Goal: Transaction & Acquisition: Purchase product/service

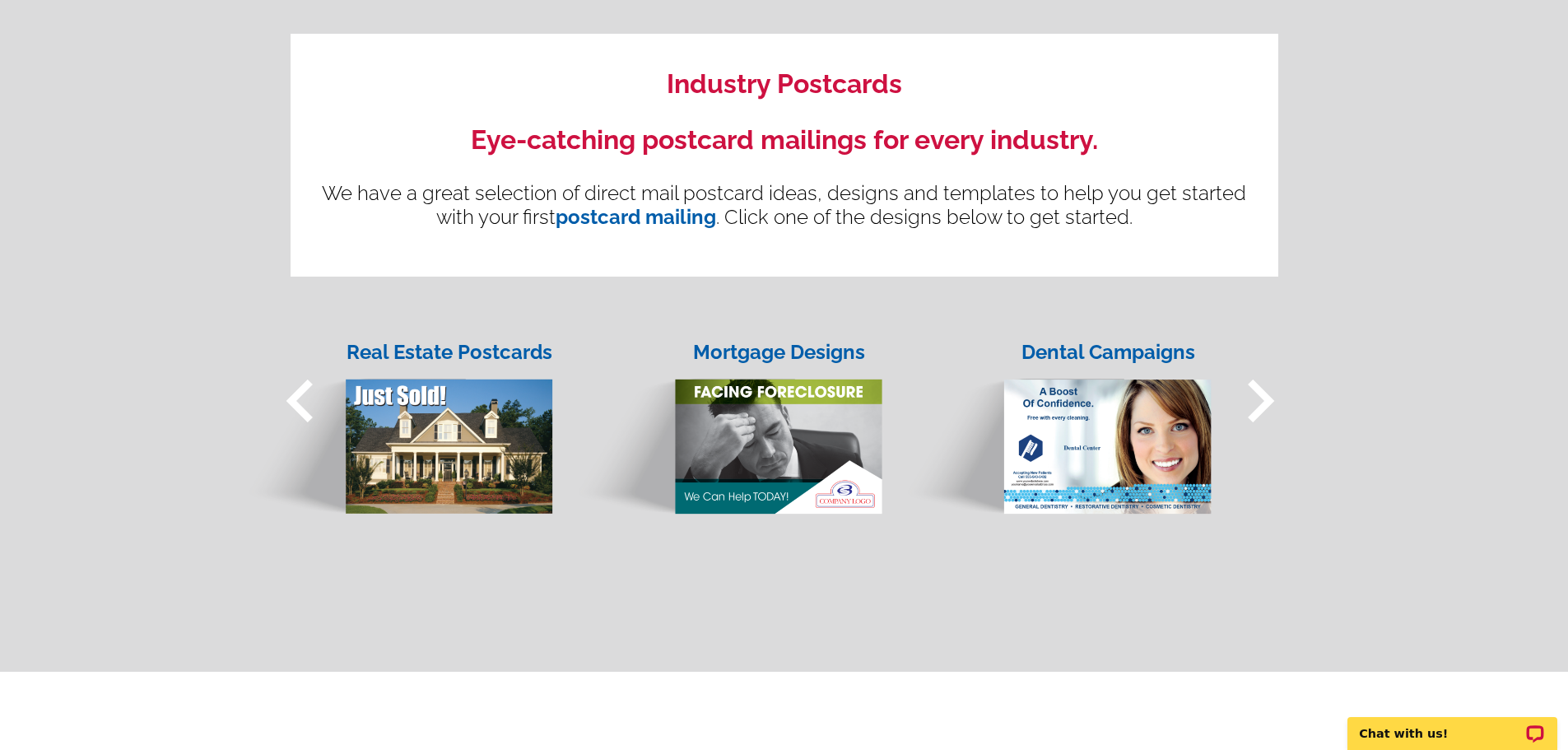
scroll to position [1235, 0]
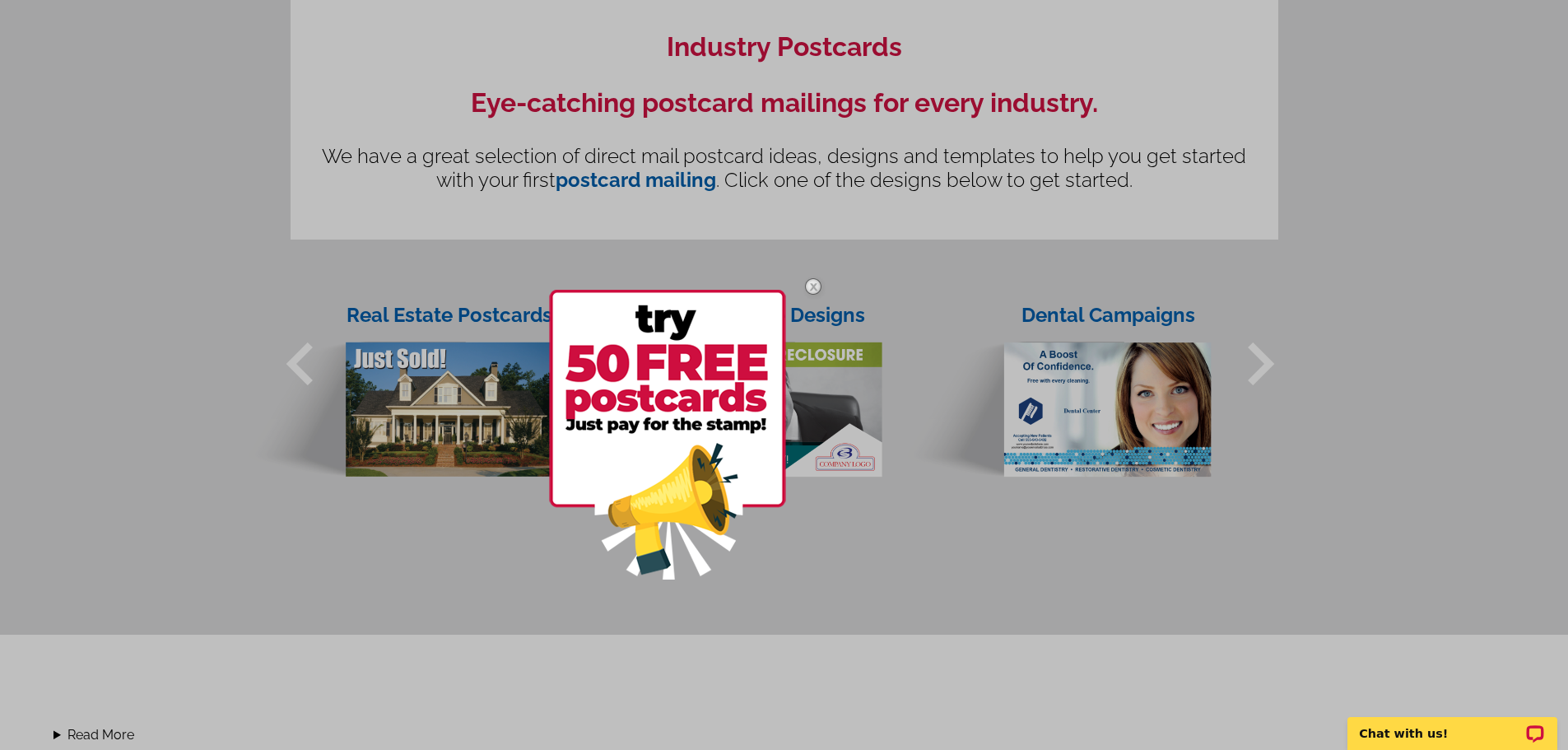
click at [816, 284] on img at bounding box center [813, 287] width 48 height 48
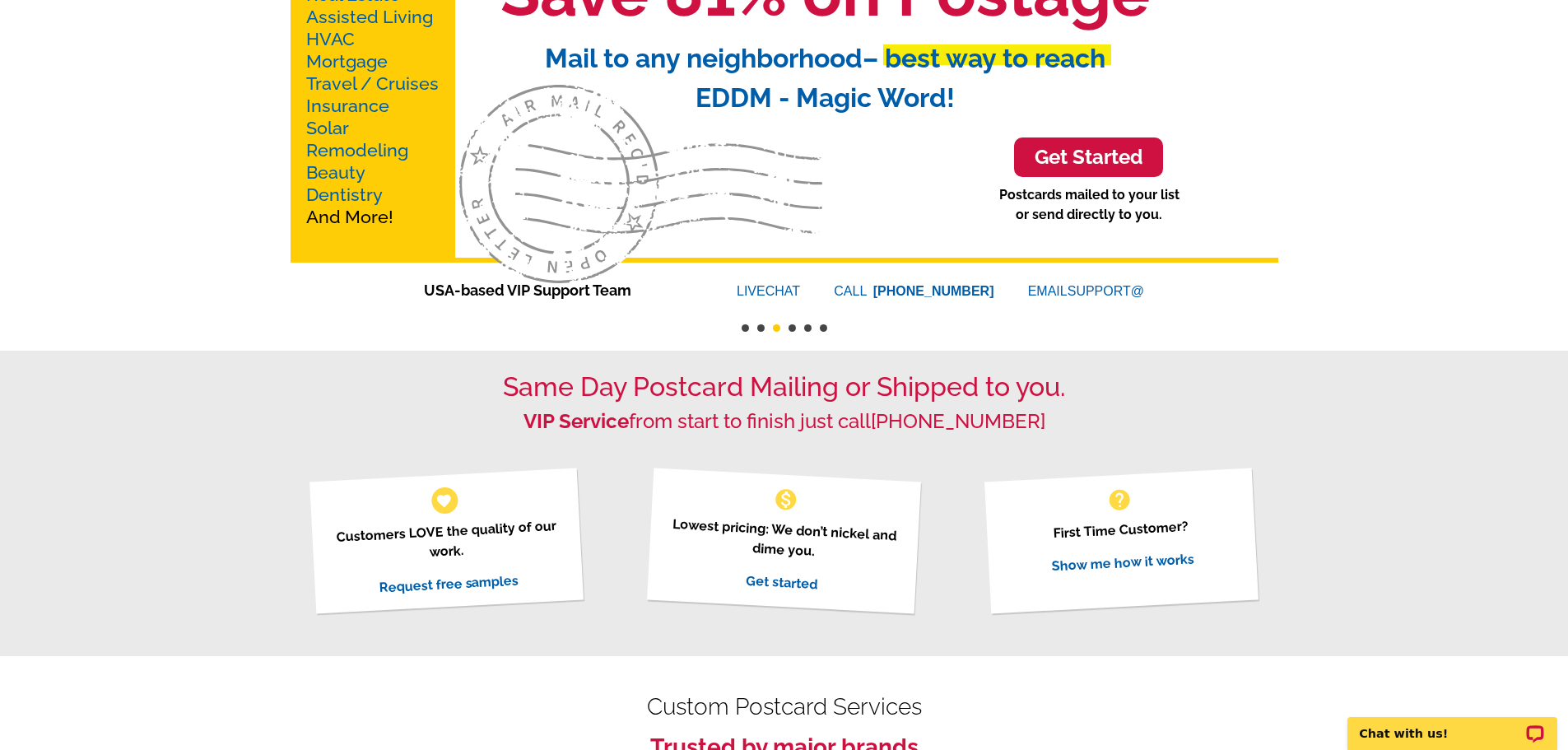
scroll to position [0, 0]
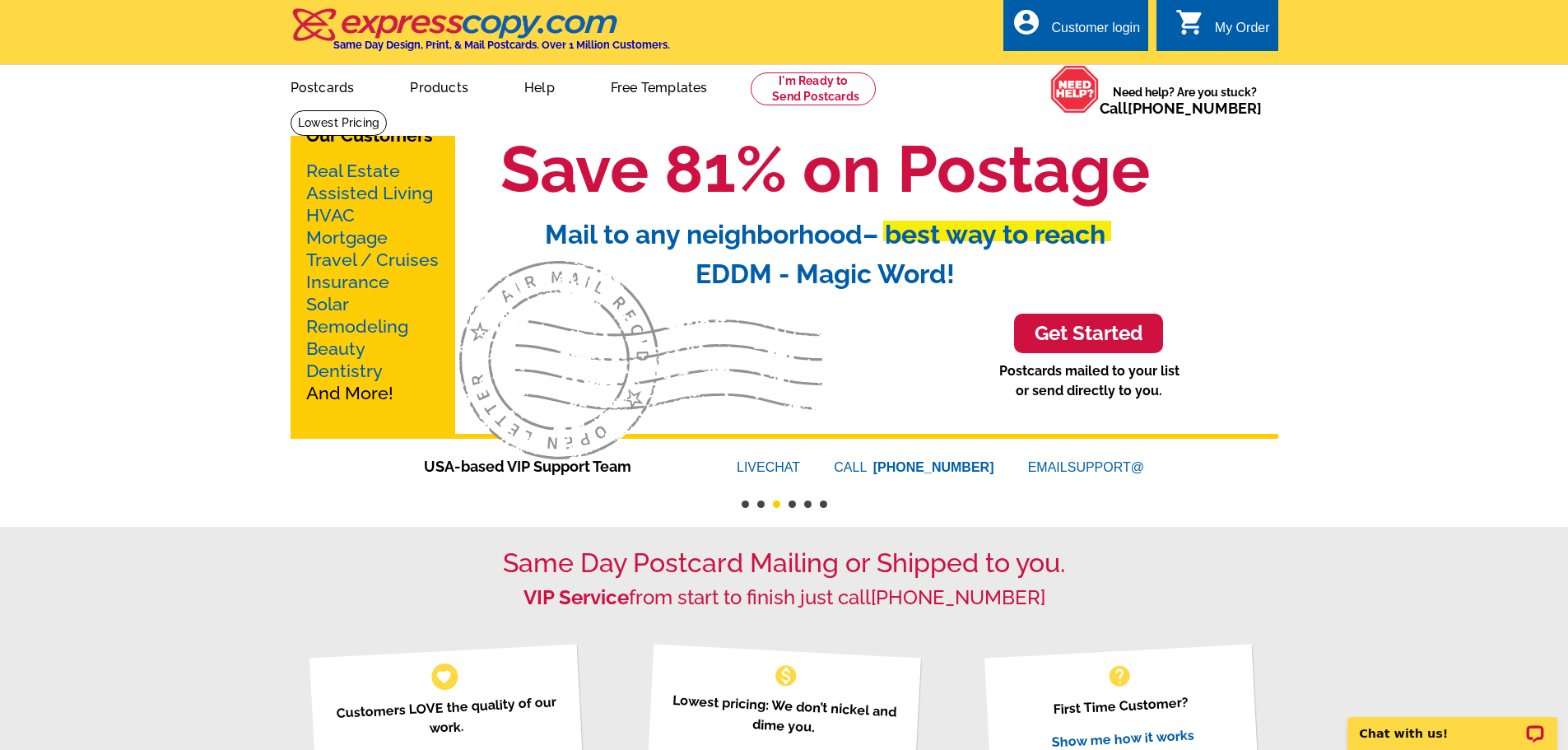
click at [346, 238] on link "Mortgage" at bounding box center [347, 238] width 81 height 21
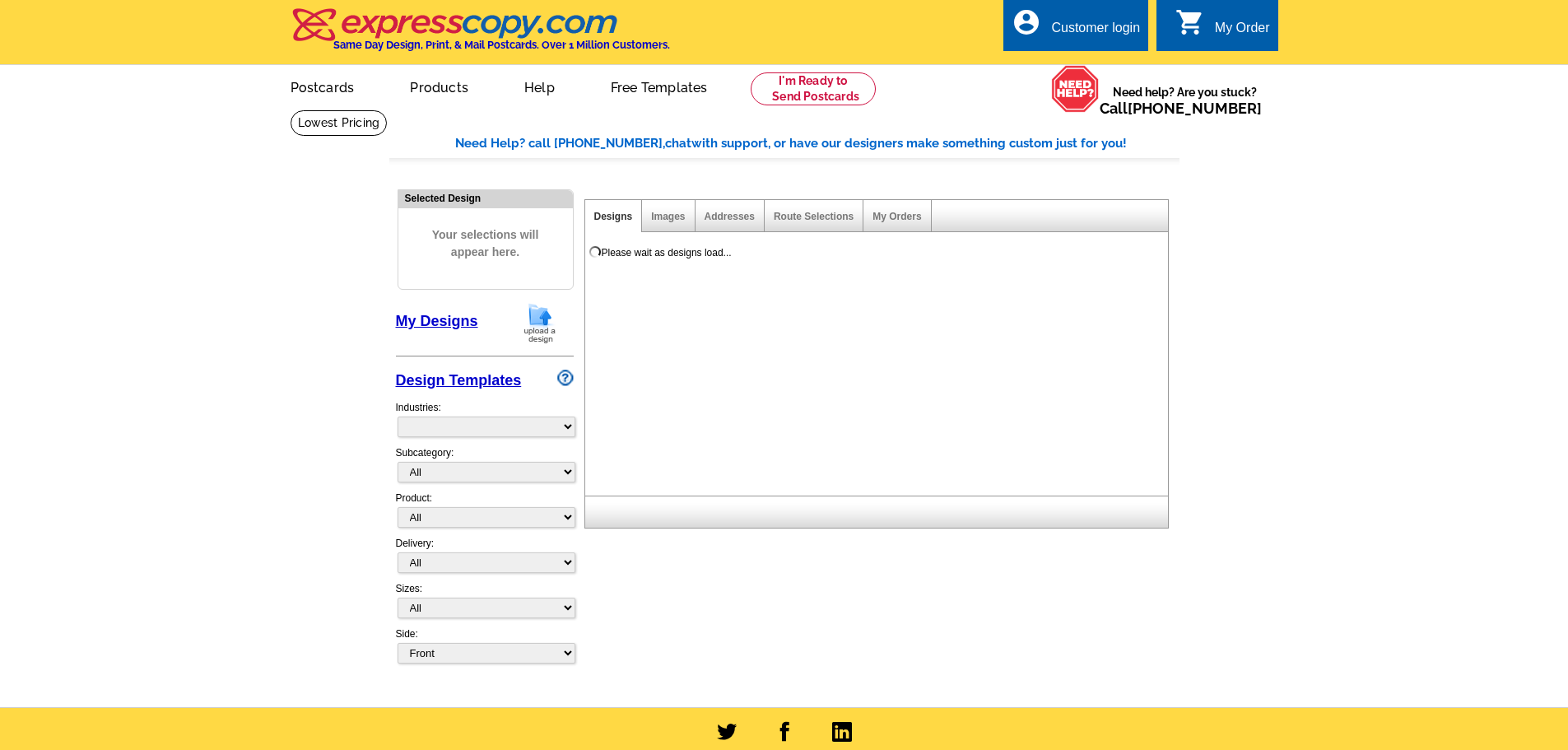
select select "774"
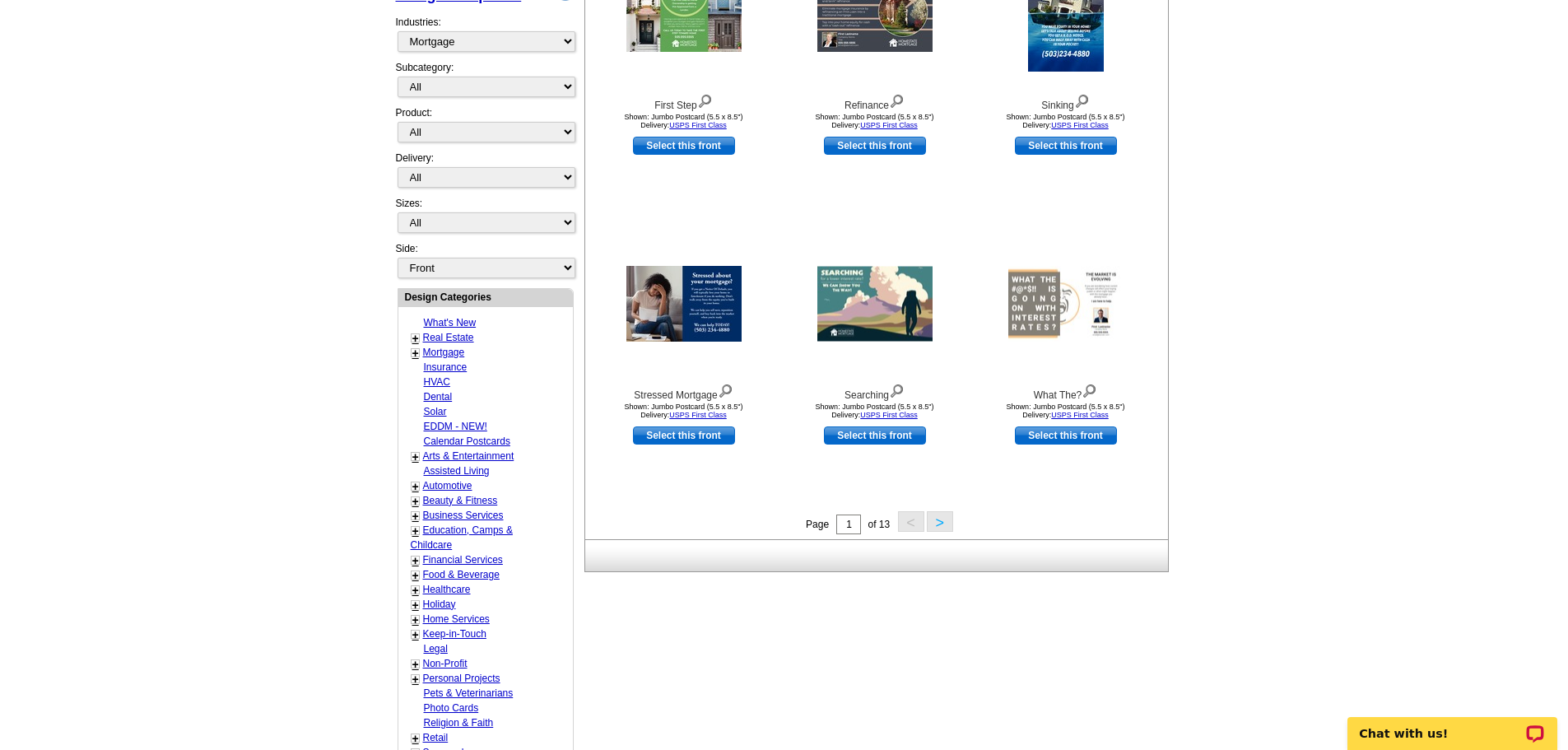
scroll to position [549, 0]
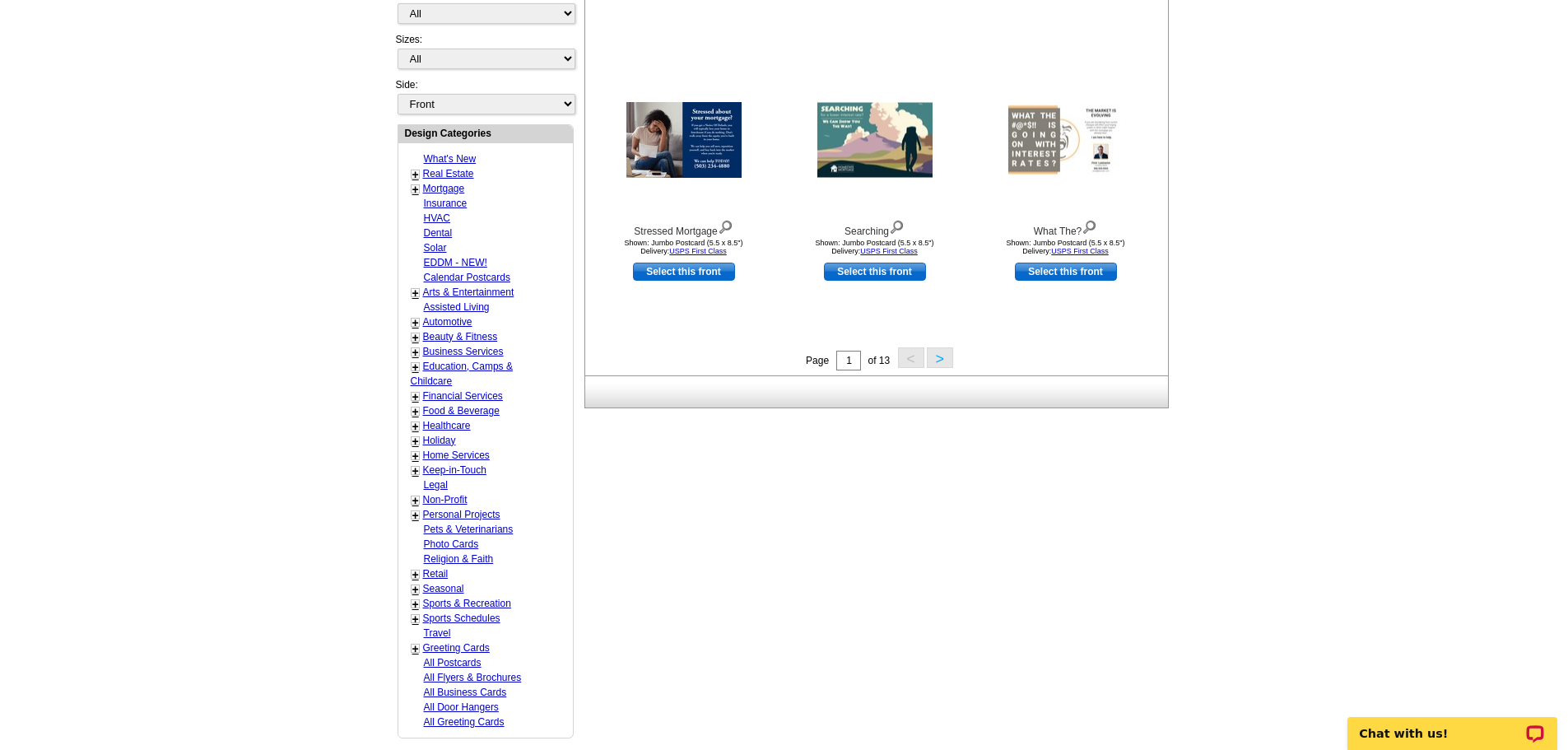
click at [938, 366] on button ">" at bounding box center [940, 357] width 27 height 21
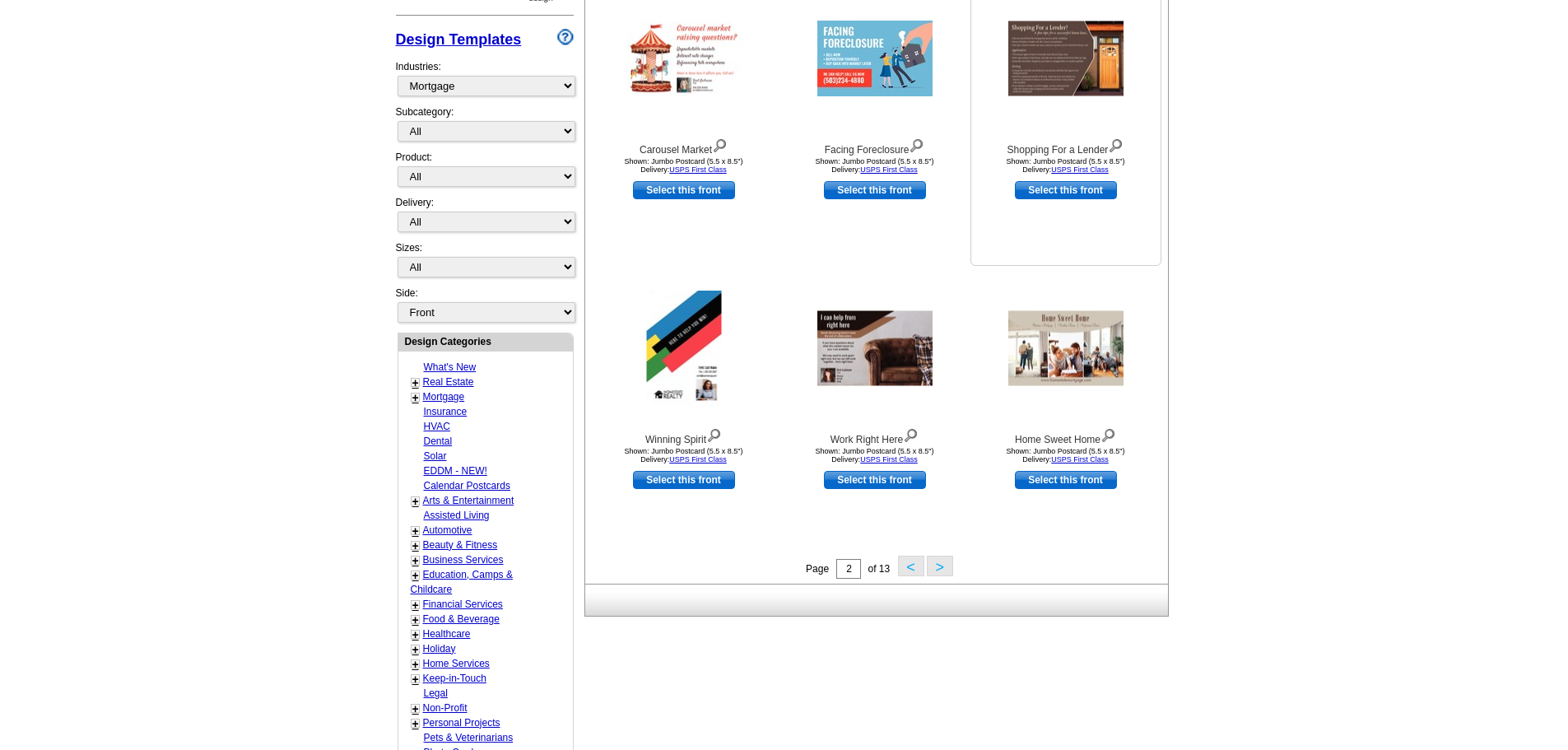
scroll to position [412, 0]
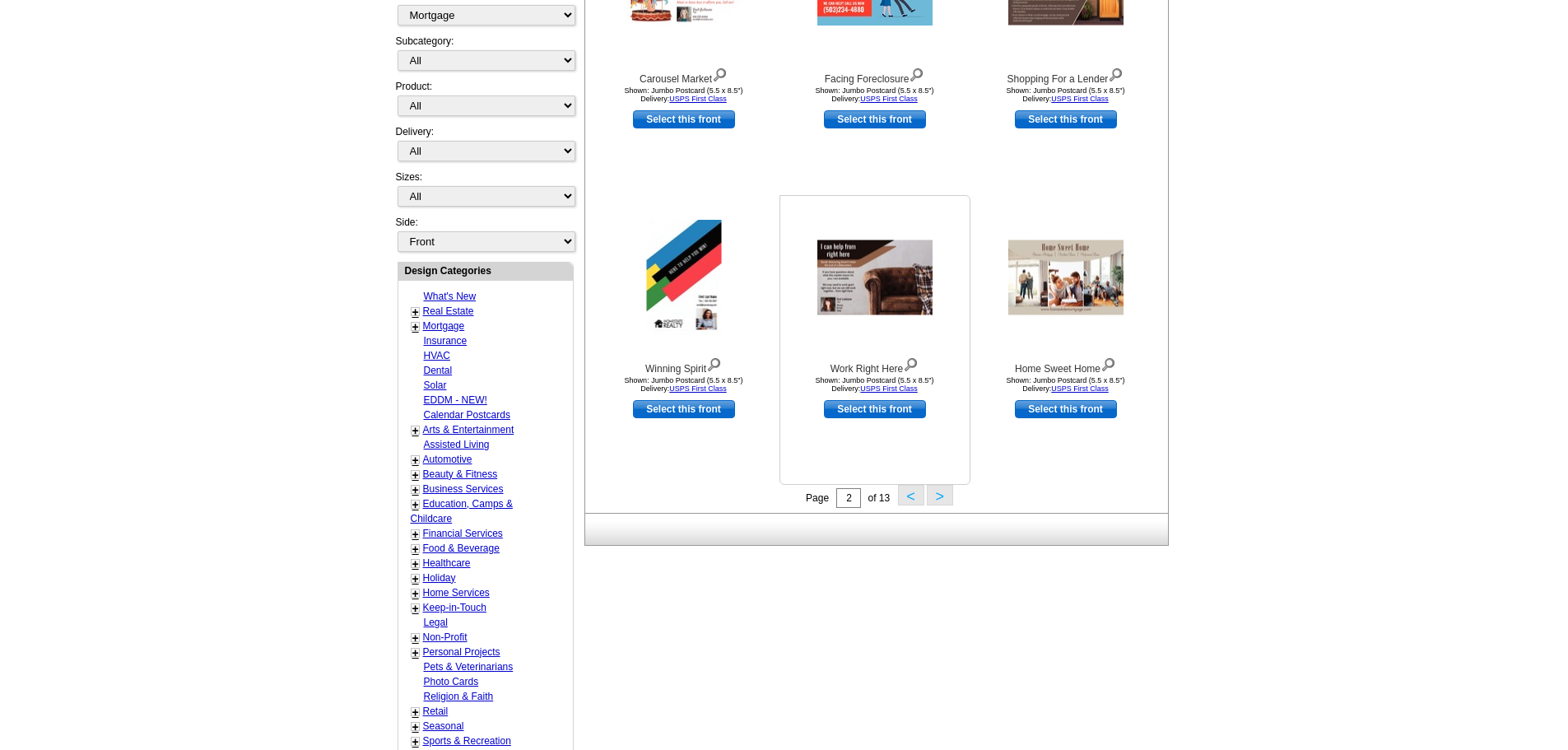
click at [875, 407] on link "Select this front" at bounding box center [875, 409] width 102 height 18
select select "2"
select select "back"
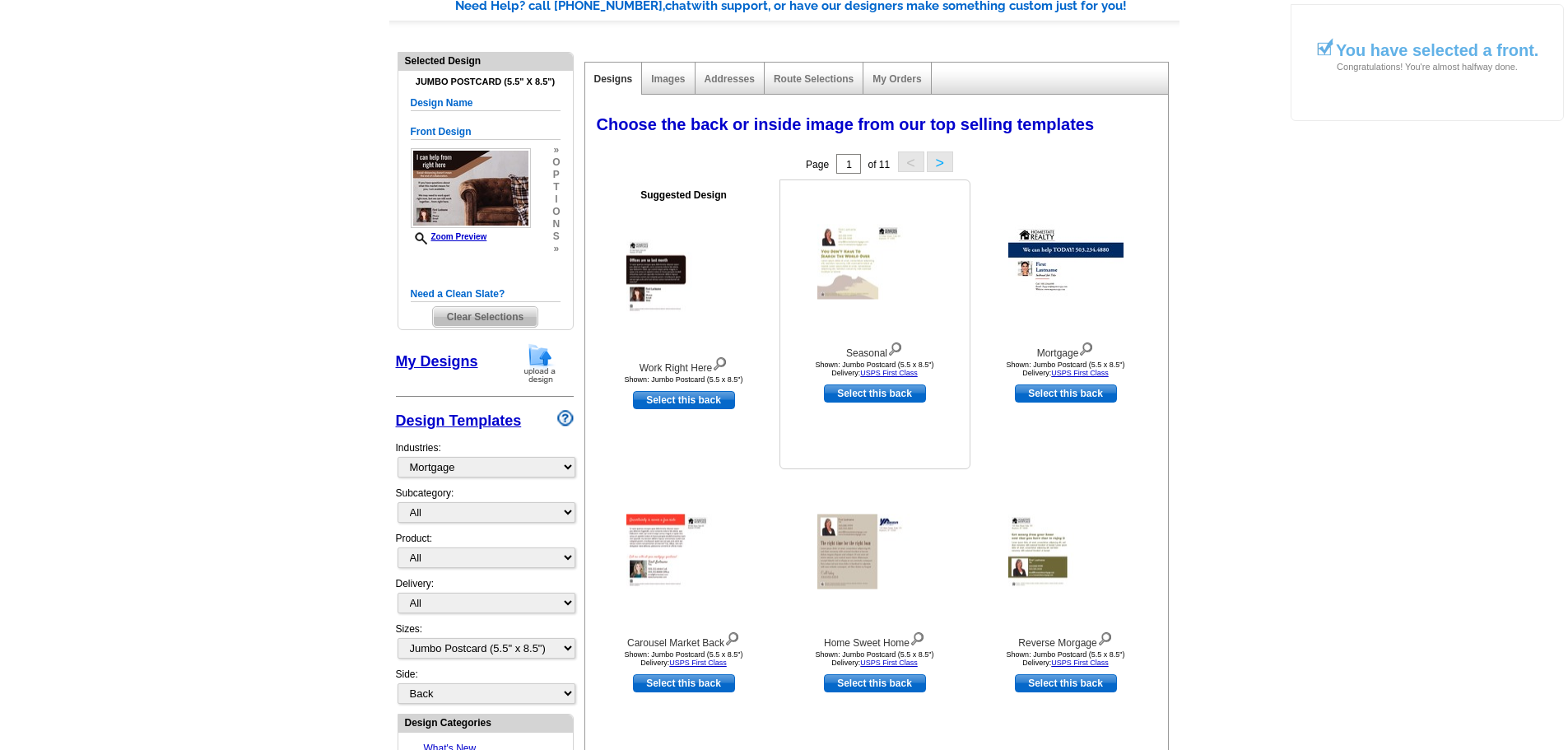
scroll to position [0, 0]
